Goal: Communication & Community: Answer question/provide support

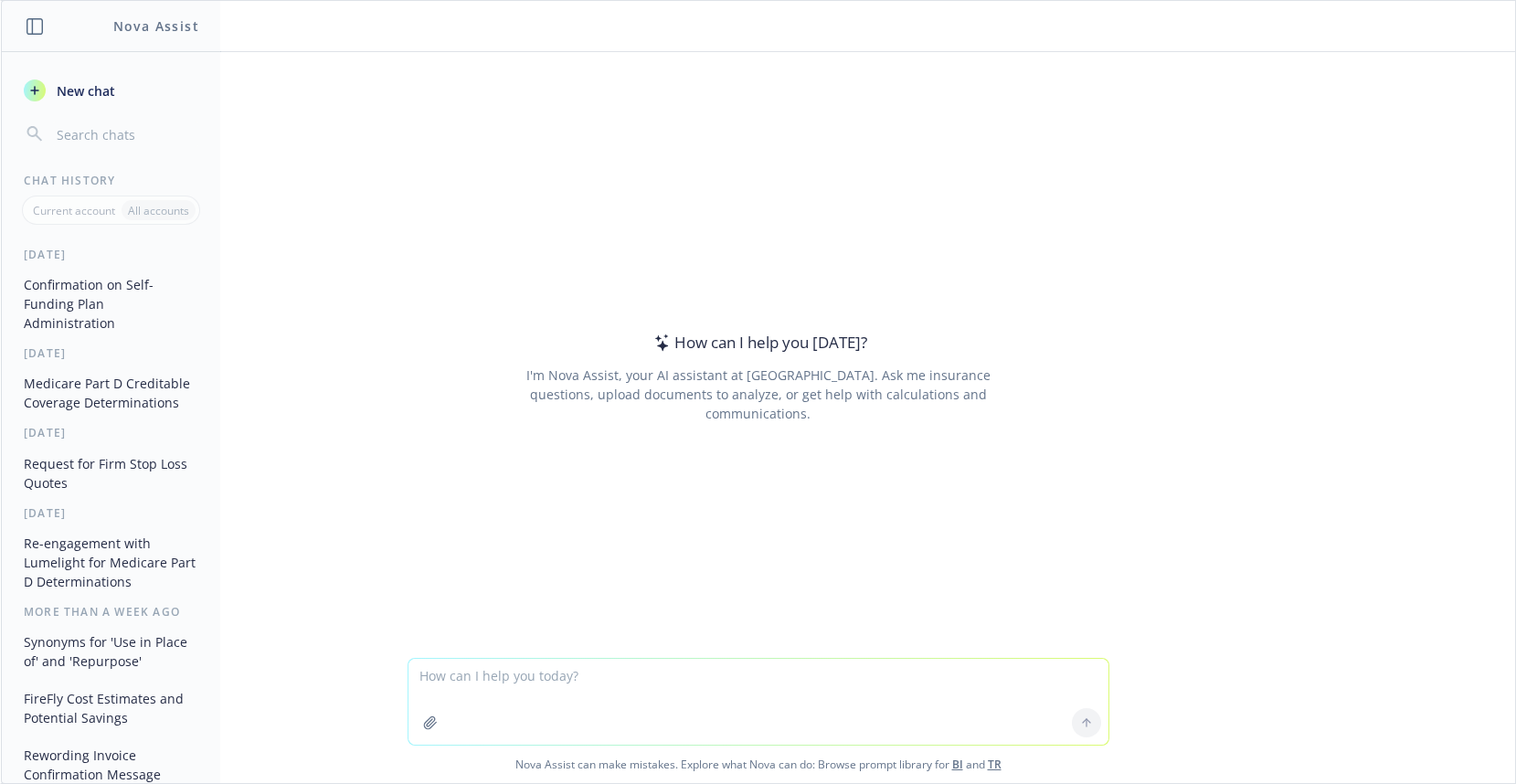
click at [463, 678] on textarea at bounding box center [758, 702] width 700 height 86
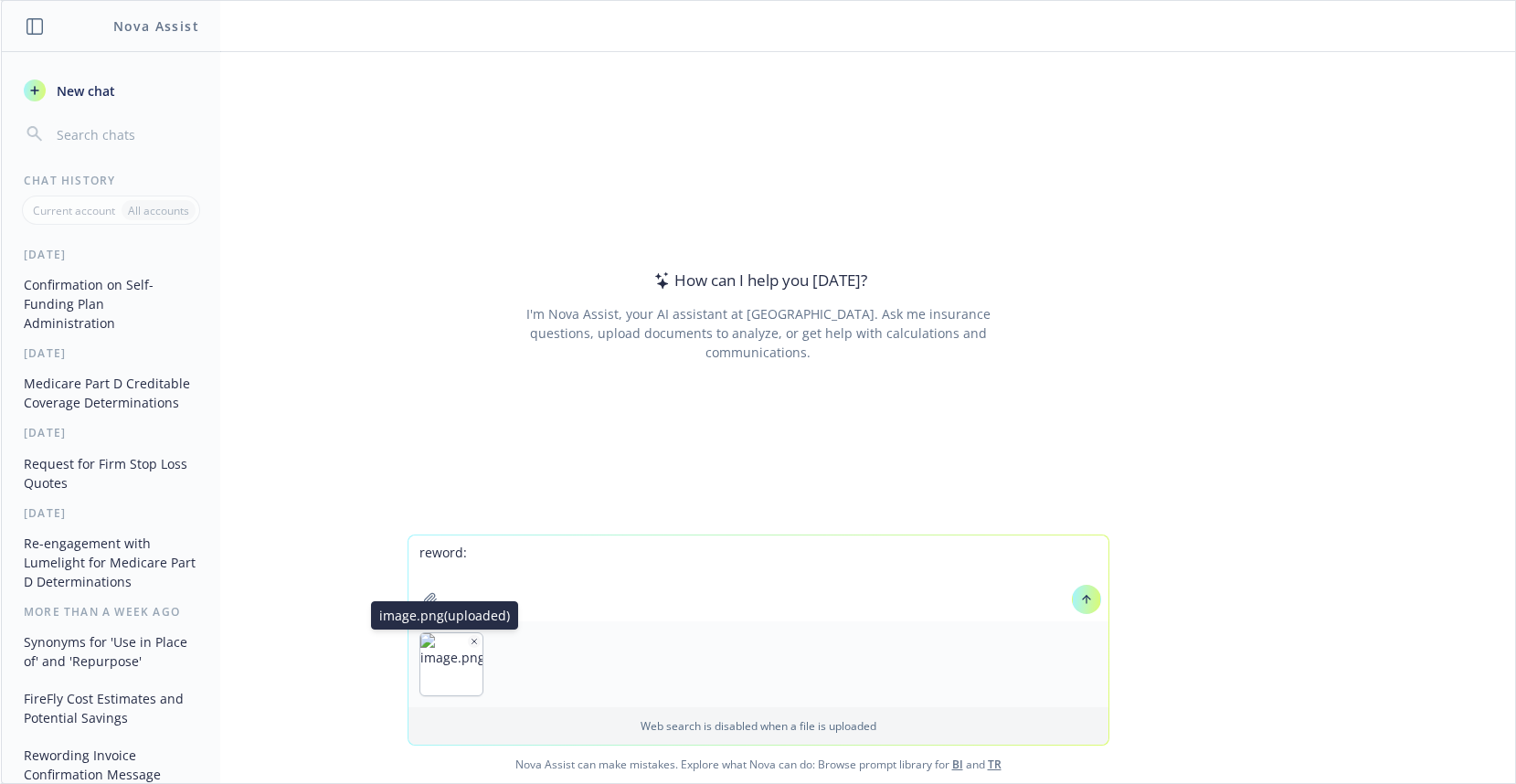
click at [471, 642] on icon "button" at bounding box center [474, 641] width 9 height 9
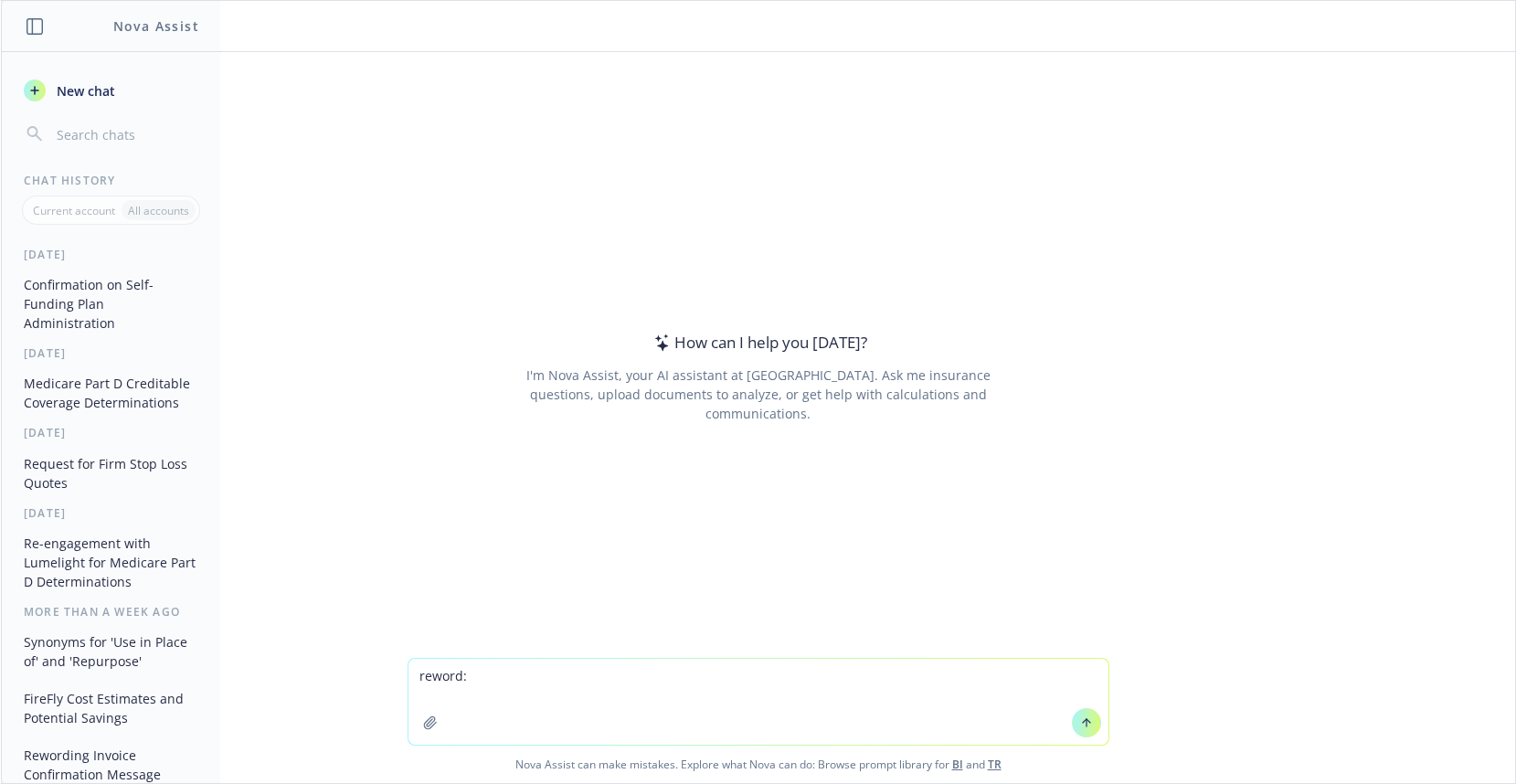
click at [476, 674] on textarea "reword:" at bounding box center [758, 702] width 700 height 86
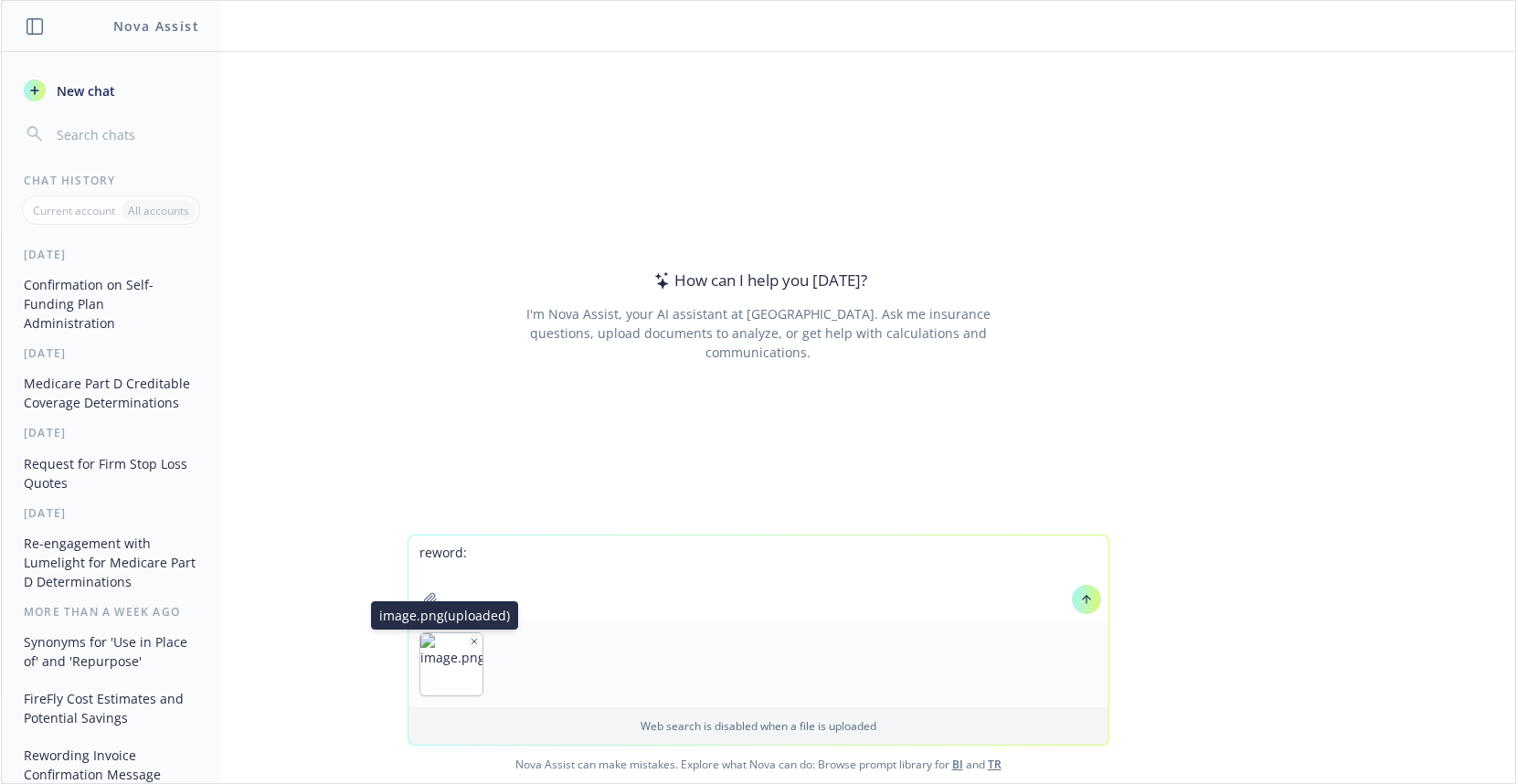
click at [470, 641] on icon "button" at bounding box center [474, 641] width 9 height 9
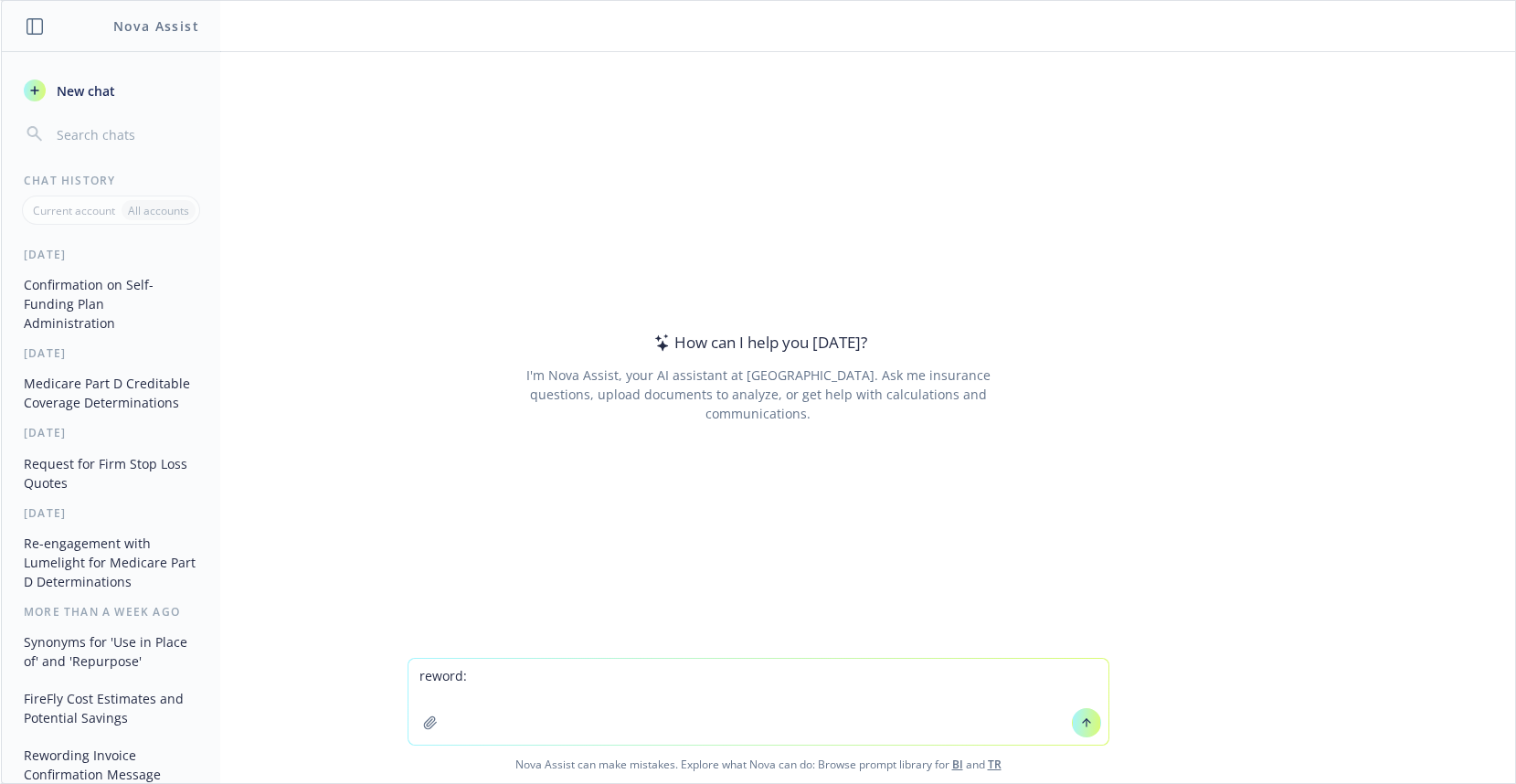
click at [469, 679] on textarea "reword:" at bounding box center [758, 702] width 700 height 86
paste textarea "MeridianLink’s PEPY healthcare claims are $13,127 vs. $14,700, the benchmark, c…"
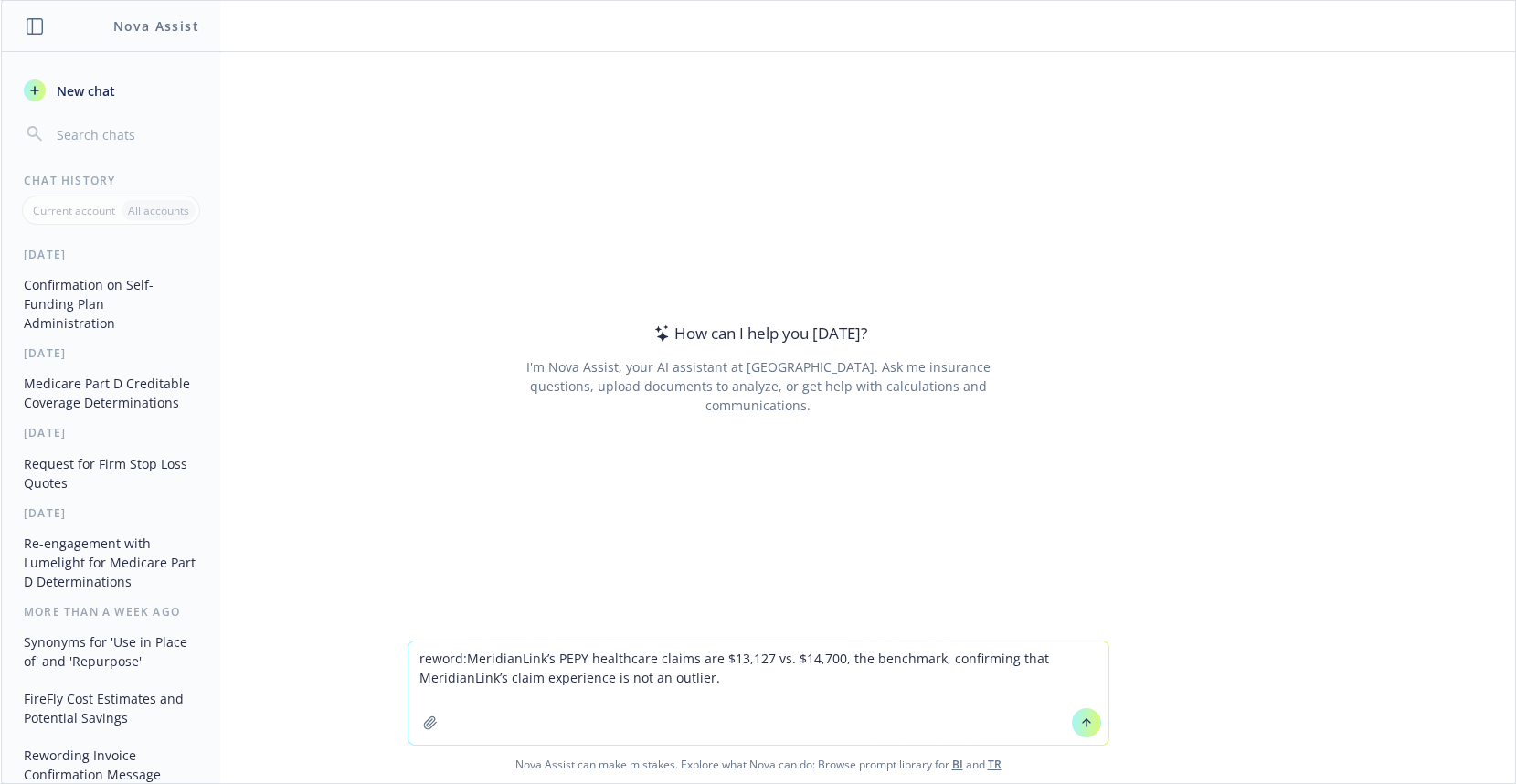
click at [464, 663] on textarea "reword:MeridianLink’s PEPY healthcare claims are $13,127 vs. $14,700, the bench…" at bounding box center [758, 693] width 700 height 103
type textarea "reword: MeridianLink’s PEPY healthcare claims are $13,127 vs. $14,700, the benc…"
